Goal: Transaction & Acquisition: Purchase product/service

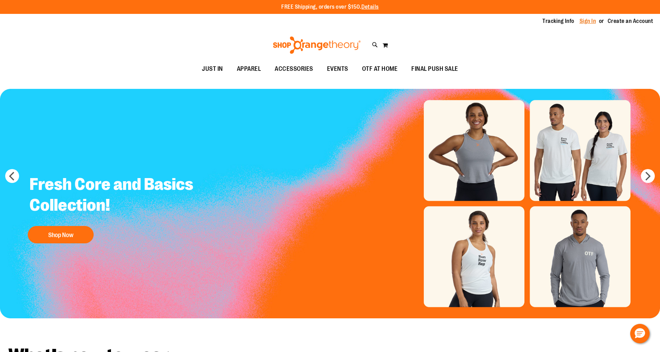
click at [589, 23] on link "Sign In" at bounding box center [588, 21] width 17 height 8
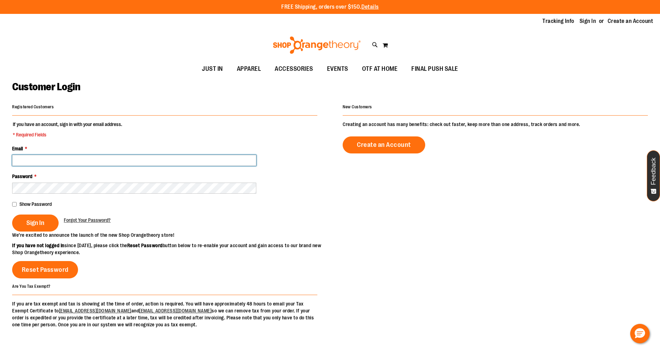
click at [83, 163] on input "Email *" at bounding box center [134, 160] width 244 height 11
type input "**********"
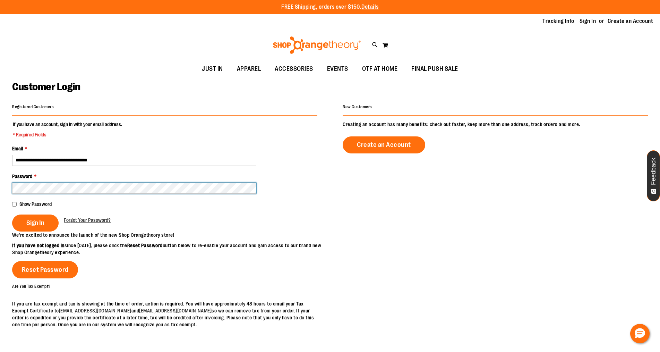
click at [12, 214] on button "Sign In" at bounding box center [35, 222] width 46 height 17
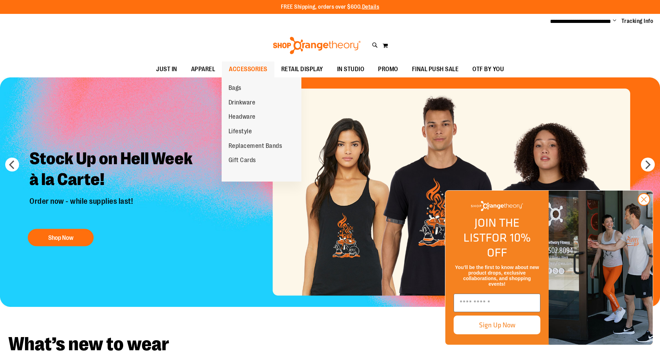
click at [241, 66] on span "ACCESSORIES" at bounding box center [248, 69] width 39 height 16
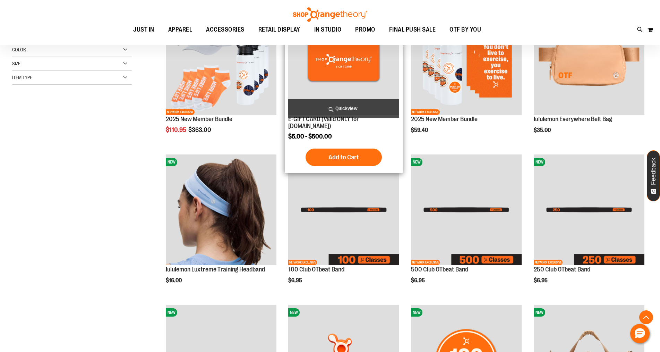
scroll to position [173, 0]
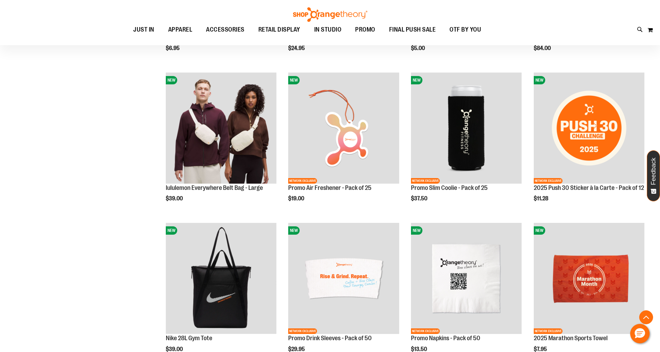
scroll to position [520, 0]
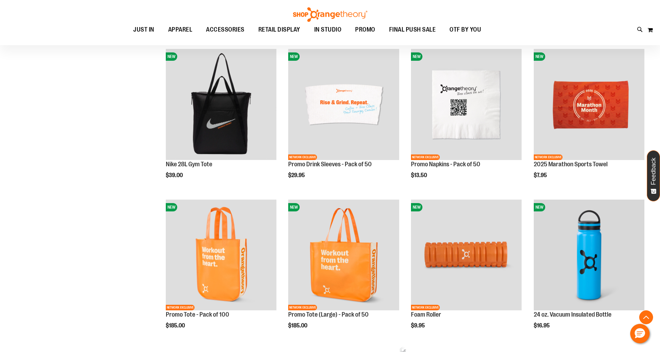
scroll to position [870, 0]
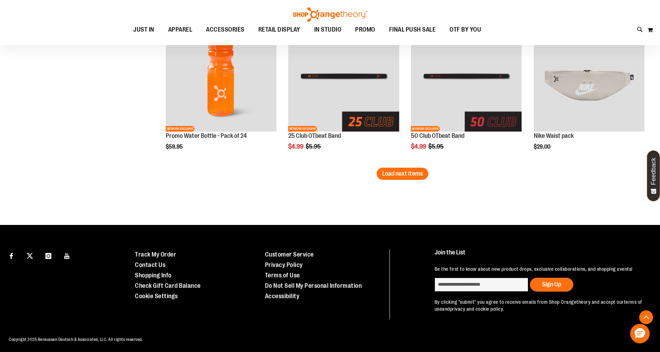
scroll to position [1326, 0]
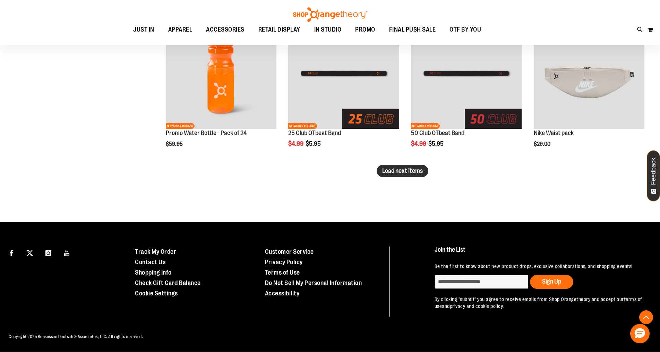
click at [416, 172] on span "Load next items" at bounding box center [402, 170] width 41 height 7
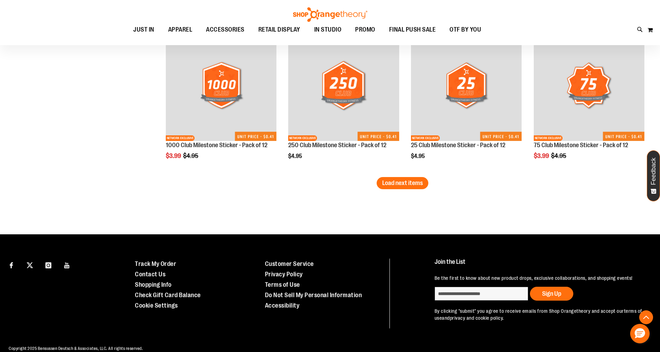
scroll to position [1777, 0]
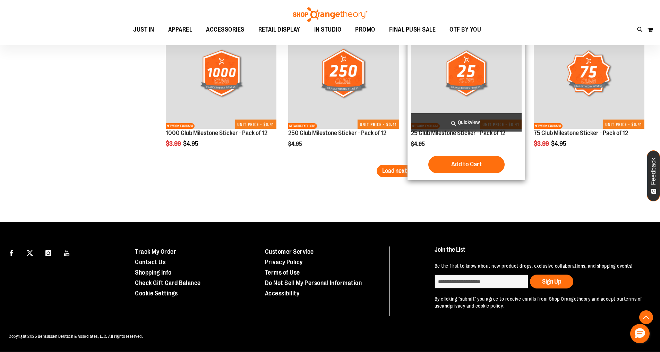
click at [410, 168] on span "Load next items" at bounding box center [402, 170] width 41 height 7
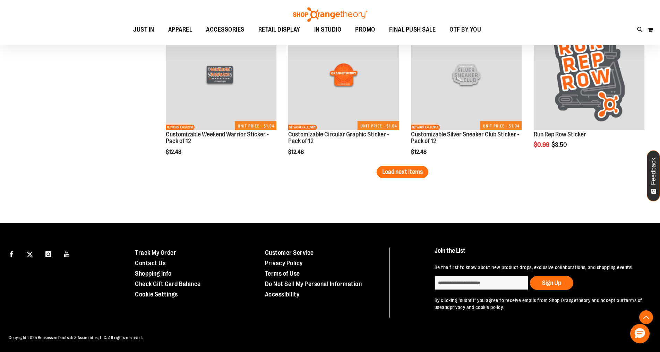
scroll to position [2228, 0]
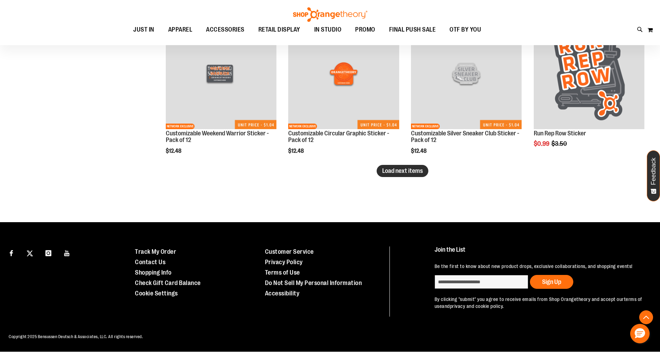
click at [415, 170] on span "Load next items" at bounding box center [402, 170] width 41 height 7
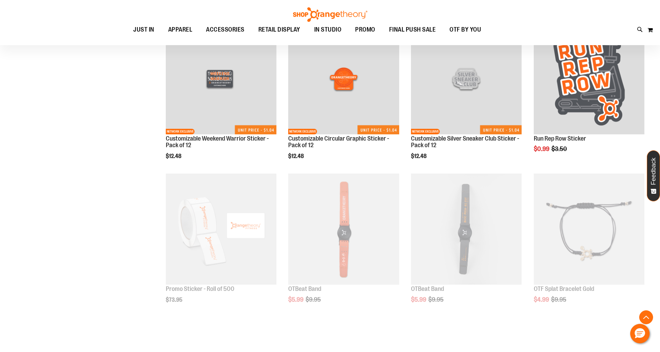
scroll to position [2228, 0]
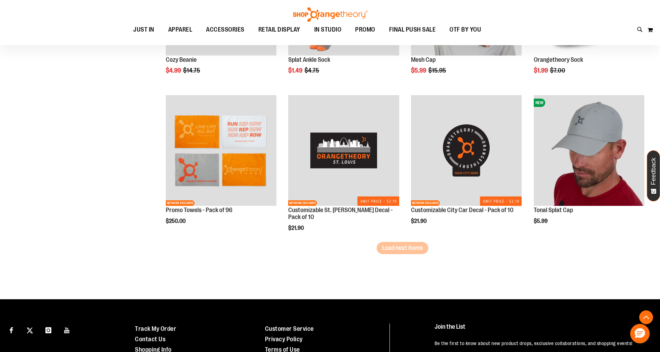
scroll to position [2609, 0]
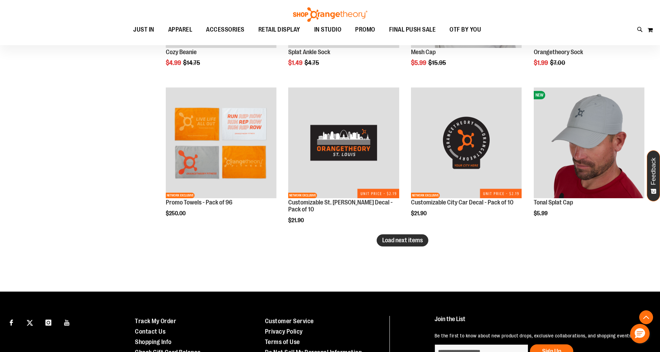
click at [396, 236] on button "Load next items" at bounding box center [403, 240] width 52 height 12
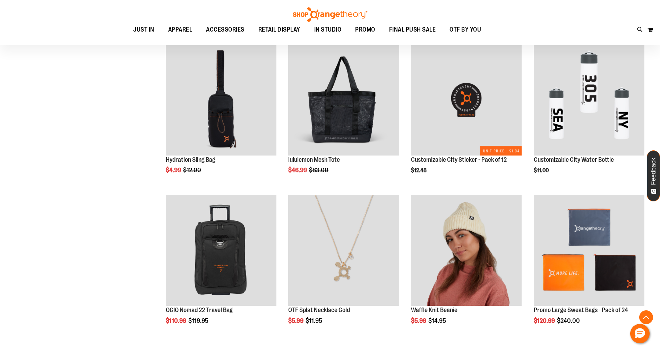
scroll to position [2818, 0]
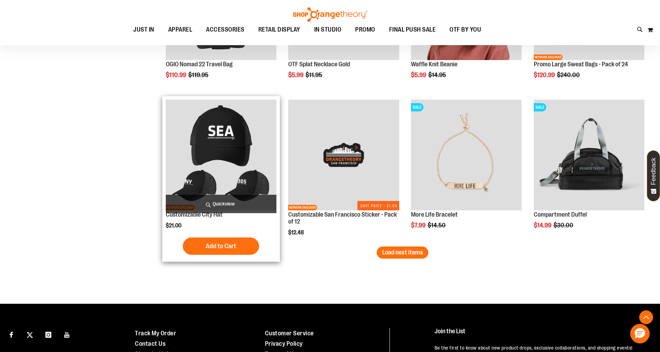
scroll to position [3061, 0]
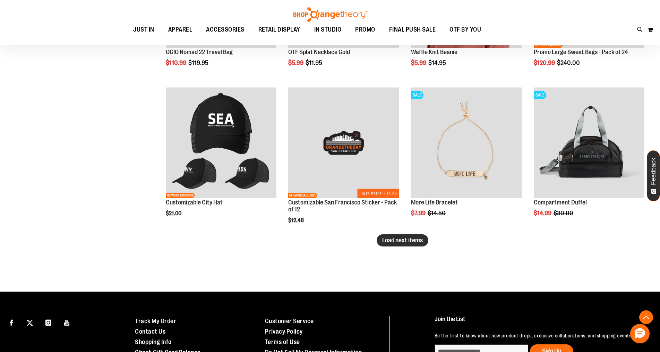
click at [416, 242] on span "Load next items" at bounding box center [402, 240] width 41 height 7
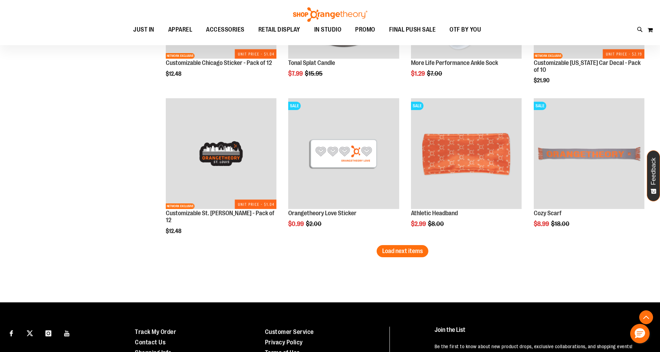
scroll to position [3512, 0]
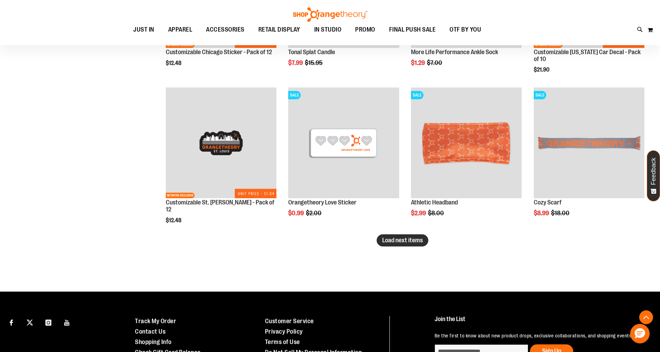
click at [402, 243] on span "Load next items" at bounding box center [402, 240] width 41 height 7
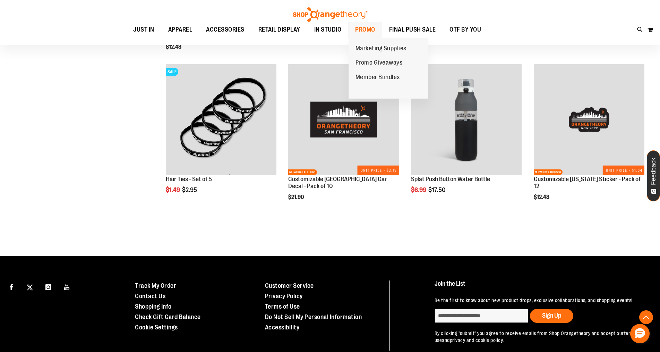
click at [365, 27] on span "PROMO" at bounding box center [365, 30] width 20 height 16
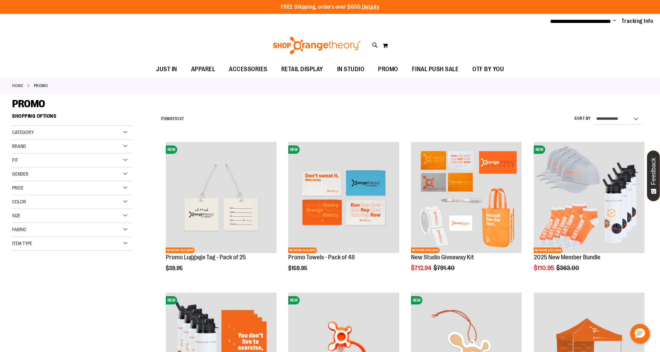
click at [464, 103] on div "PROMO" at bounding box center [330, 103] width 636 height 12
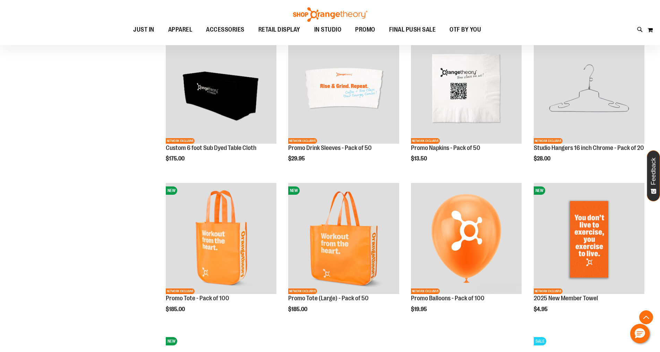
scroll to position [589, 0]
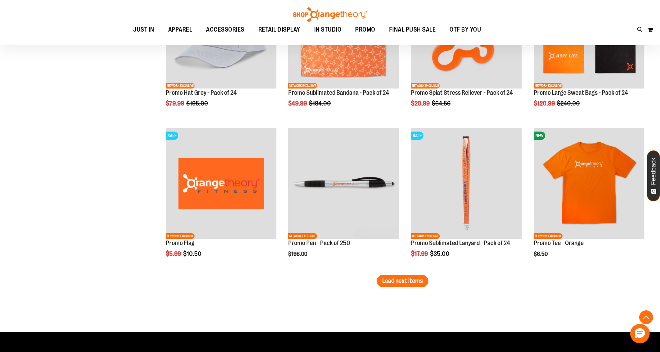
scroll to position [1283, 0]
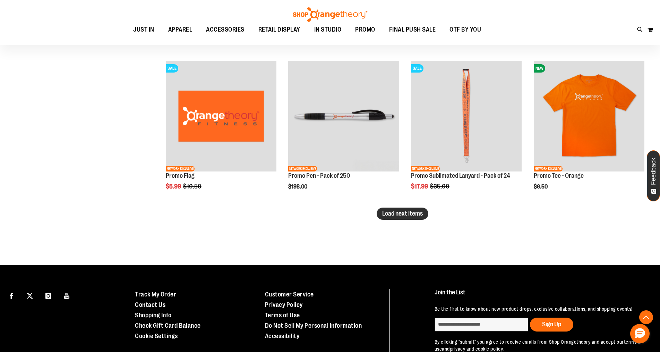
click at [409, 212] on span "Load next items" at bounding box center [402, 213] width 41 height 7
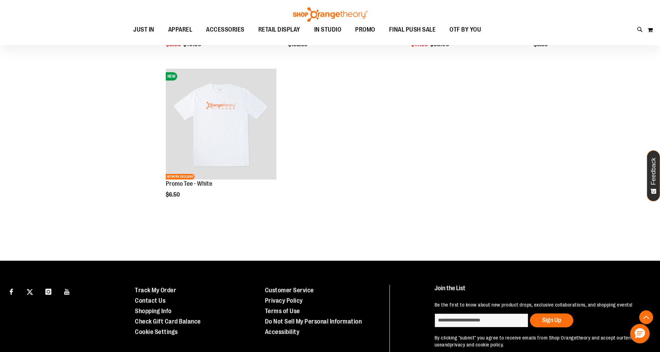
scroll to position [1457, 0]
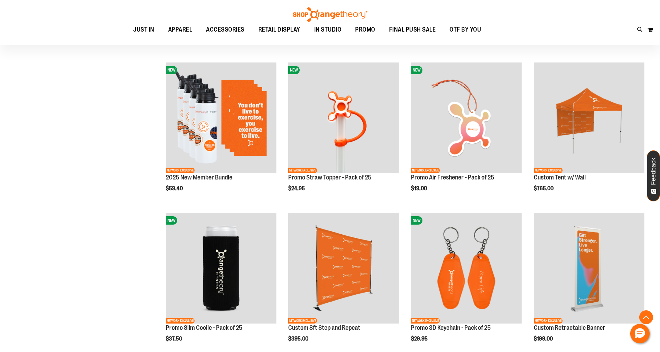
scroll to position [138, 0]
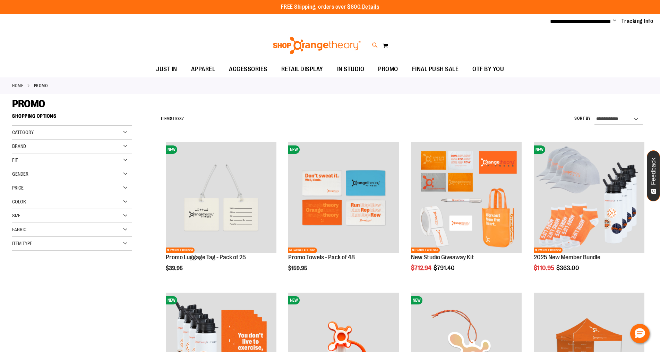
click at [374, 43] on icon at bounding box center [375, 45] width 6 height 8
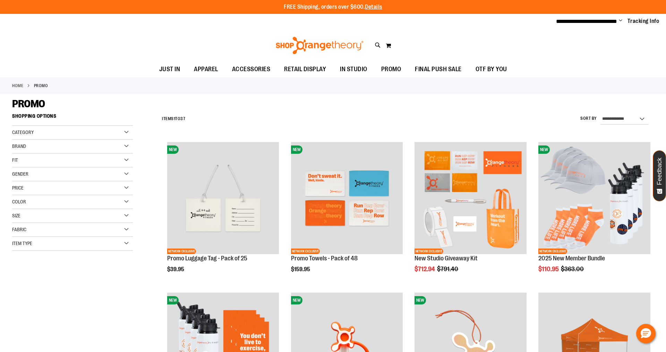
click at [333, 45] on input "Search" at bounding box center [333, 39] width 528 height 23
type input "******"
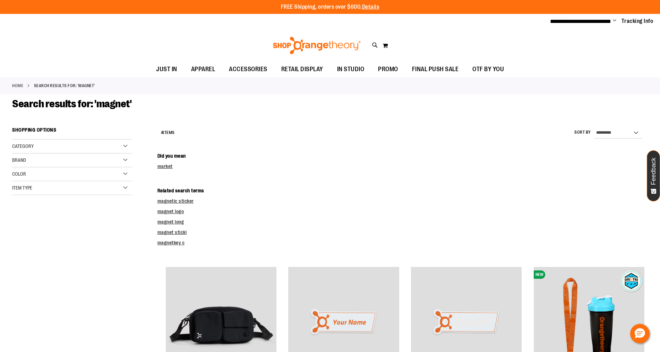
click at [260, 97] on div "Search results for: 'magnet'" at bounding box center [330, 110] width 636 height 26
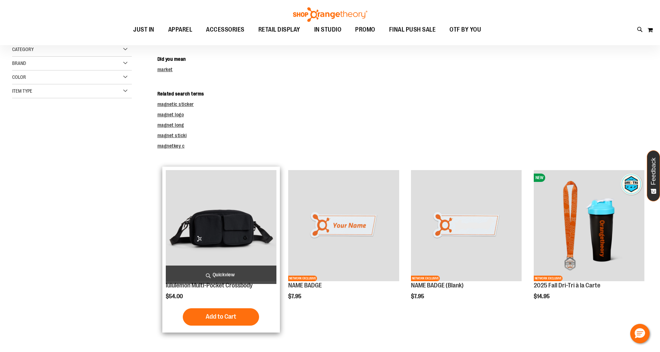
scroll to position [69, 0]
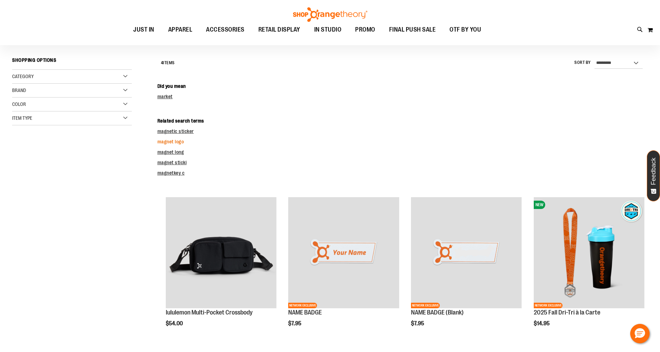
click at [182, 140] on link "magnet logo" at bounding box center [171, 142] width 27 height 6
click at [175, 142] on link "magnet logo" at bounding box center [171, 142] width 27 height 6
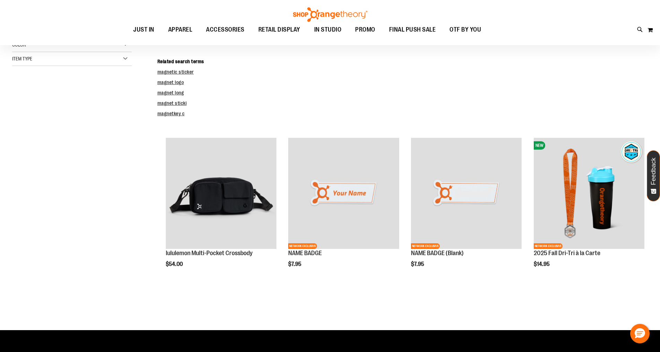
scroll to position [0, 0]
